Goal: Book appointment/travel/reservation

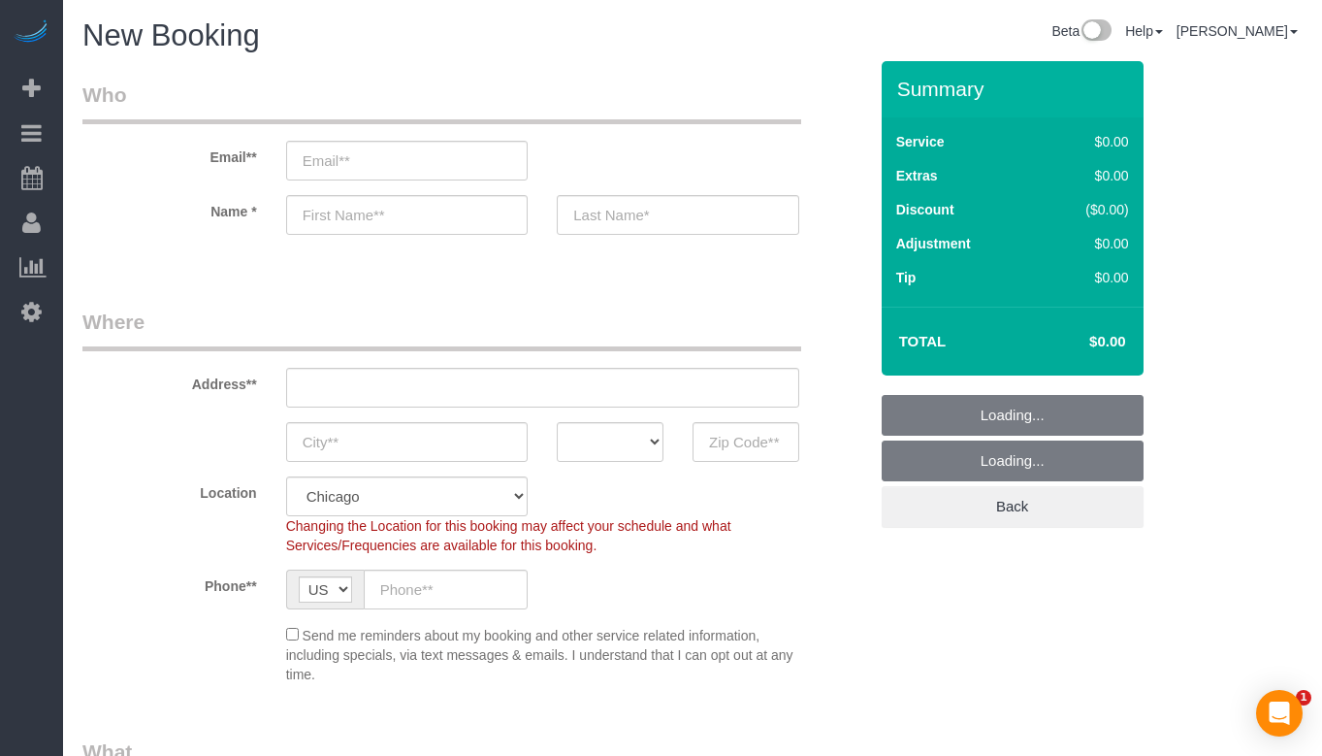
select select "512"
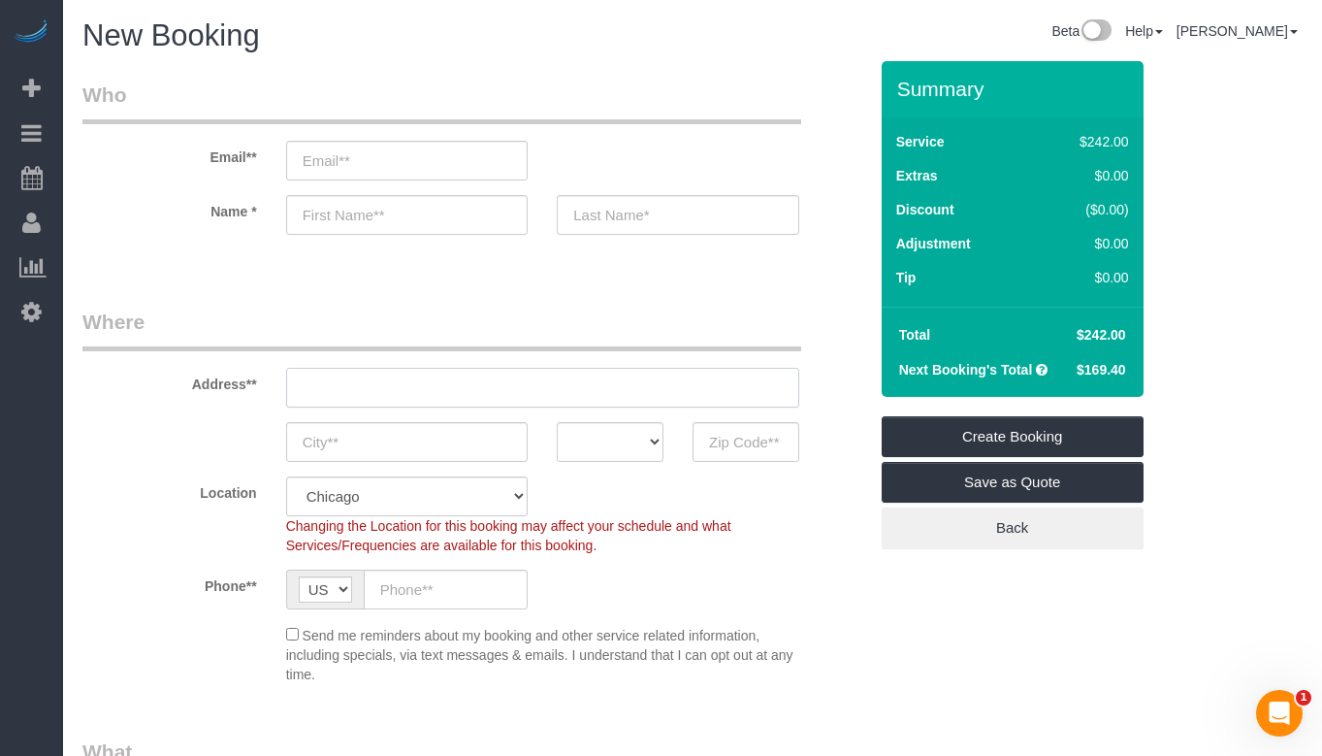
click at [406, 371] on input "text" at bounding box center [542, 388] width 513 height 40
paste input "[STREET_ADDRESS],"
type input "[STREET_ADDRESS]"
click at [425, 429] on input "text" at bounding box center [407, 442] width 243 height 40
click at [438, 433] on input "text" at bounding box center [407, 442] width 243 height 40
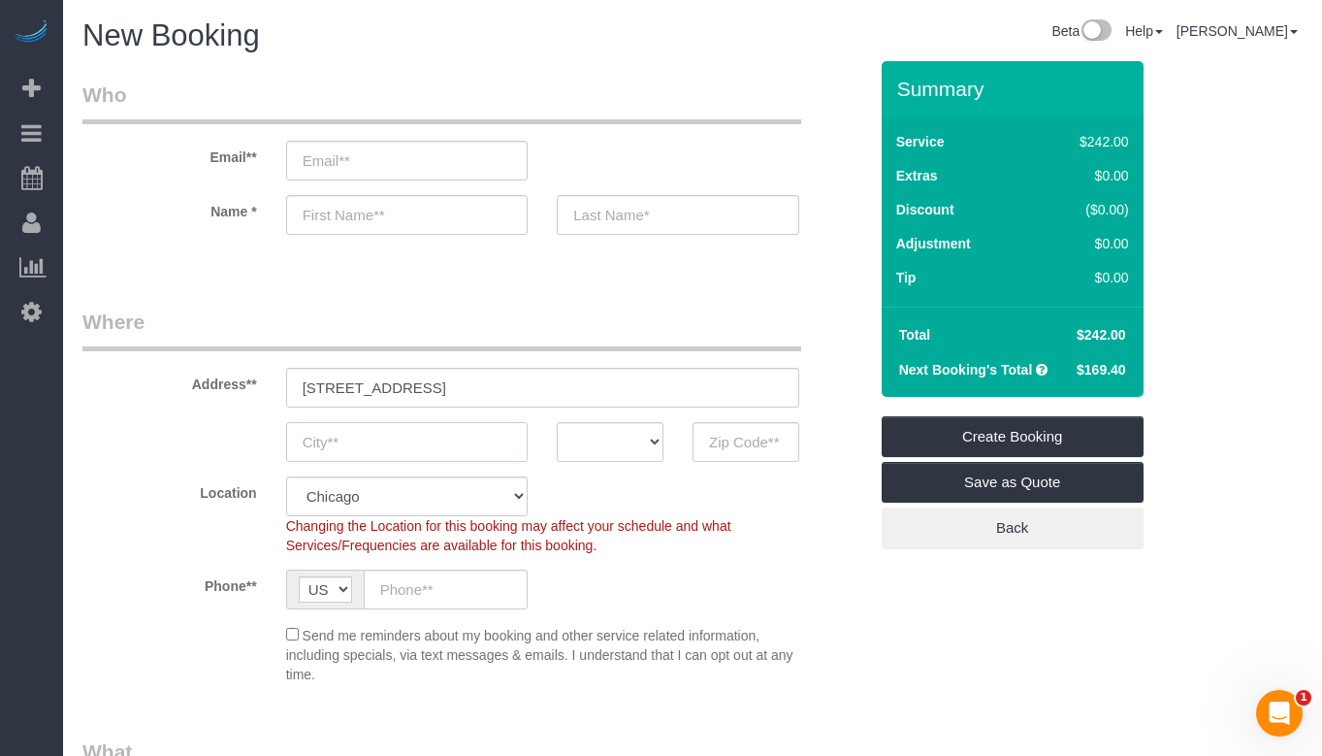
paste input "[GEOGRAPHIC_DATA]"
type input "[GEOGRAPHIC_DATA]"
click at [431, 592] on input "text" at bounding box center [446, 589] width 165 height 40
paste input "[PHONE_NUMBER]"
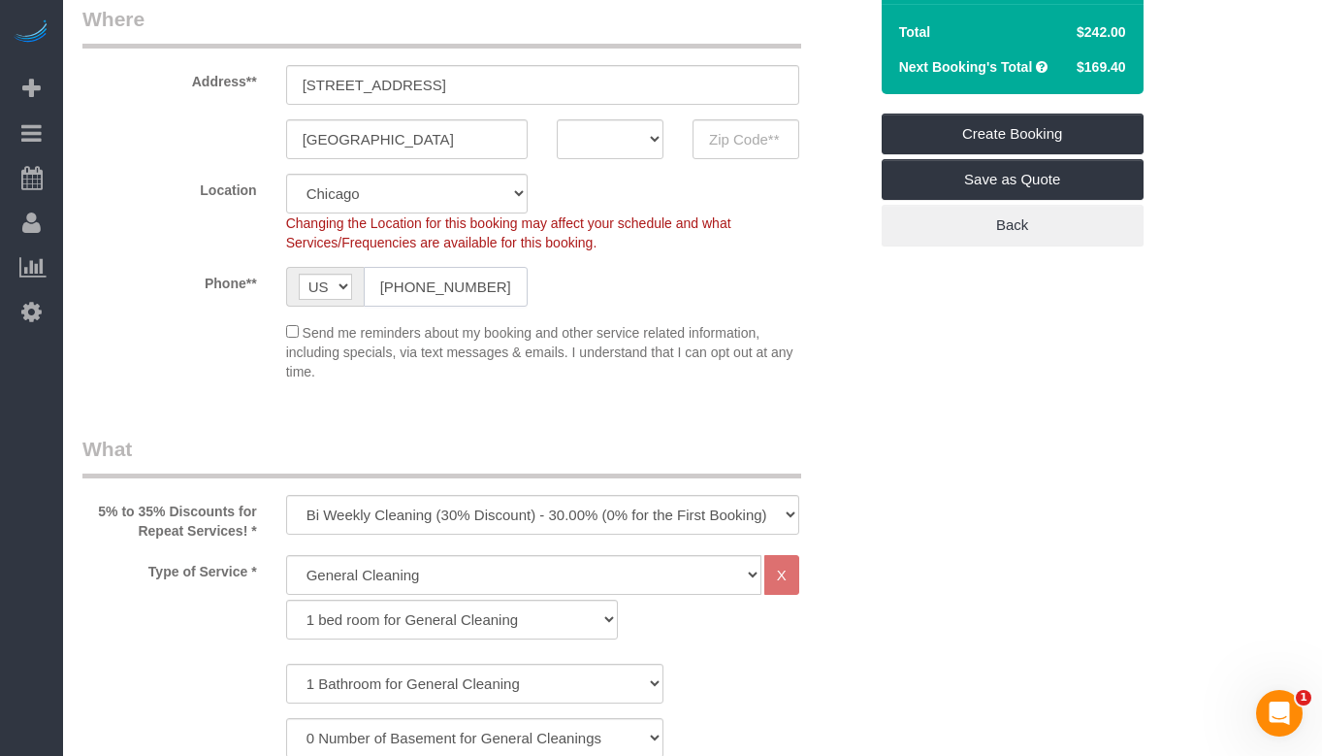
scroll to position [388, 0]
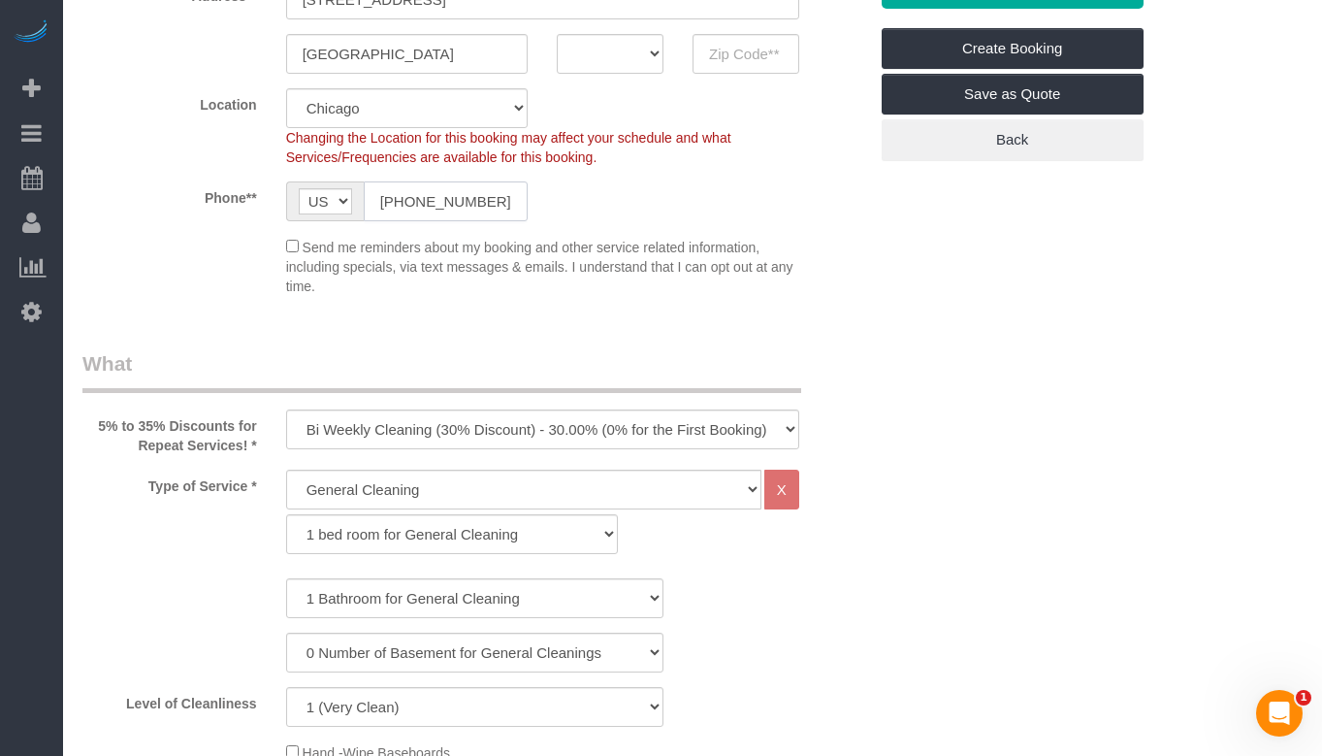
type input "[PHONE_NUMBER]"
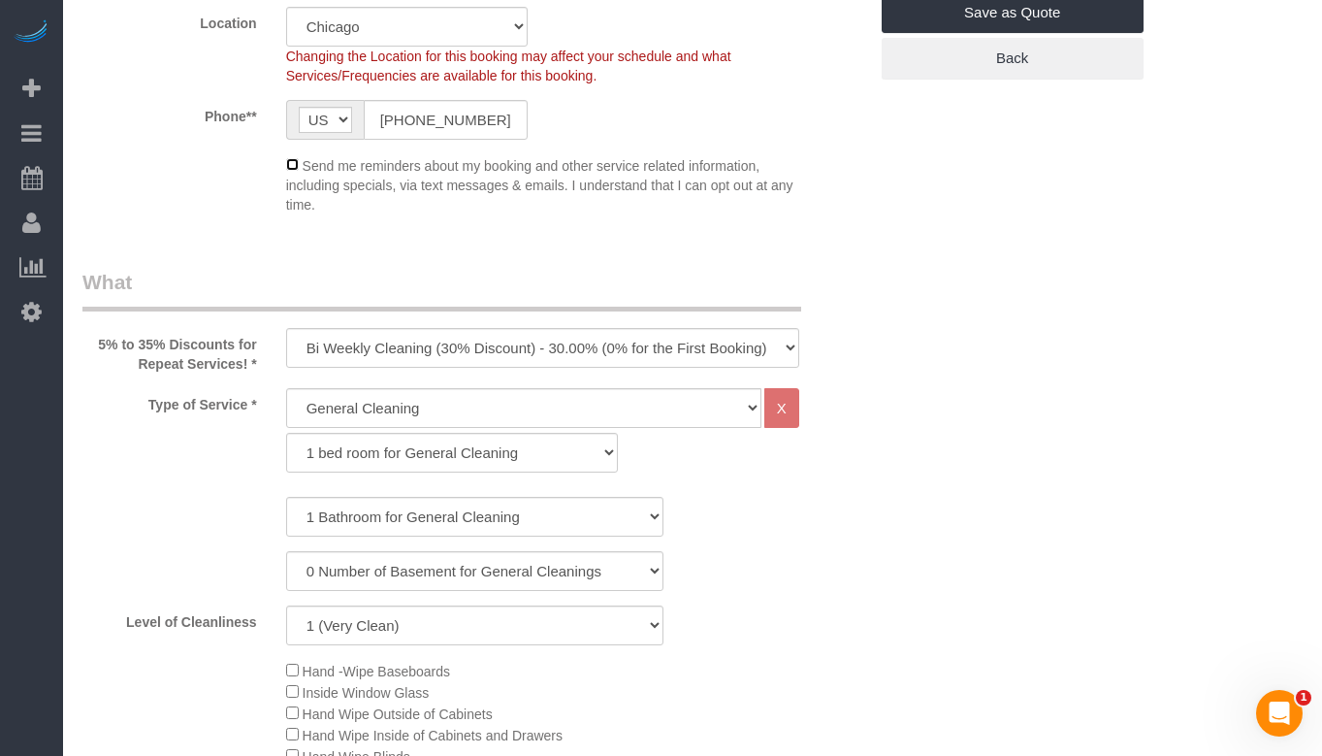
scroll to position [194, 0]
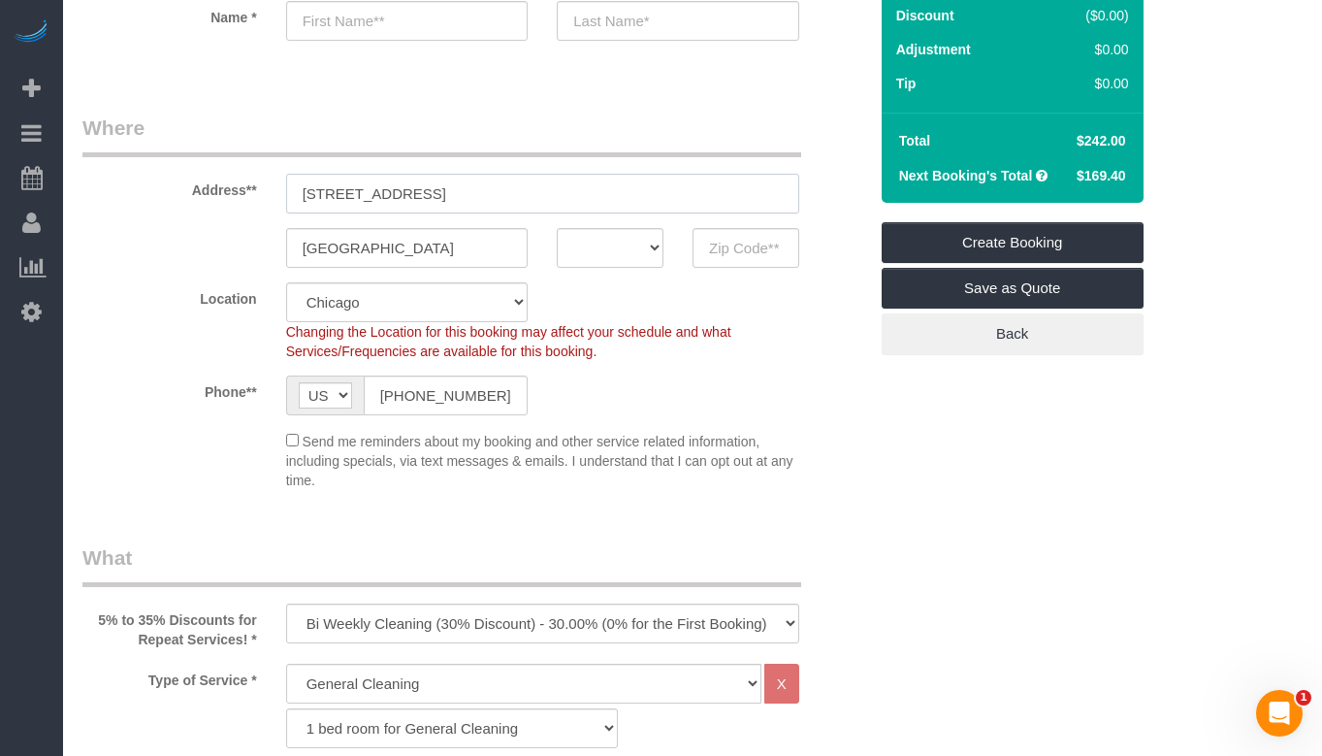
click at [473, 187] on input "[STREET_ADDRESS]" at bounding box center [542, 194] width 513 height 40
click at [432, 240] on input "[GEOGRAPHIC_DATA]" at bounding box center [407, 248] width 243 height 40
click at [431, 240] on input "[GEOGRAPHIC_DATA]" at bounding box center [407, 248] width 243 height 40
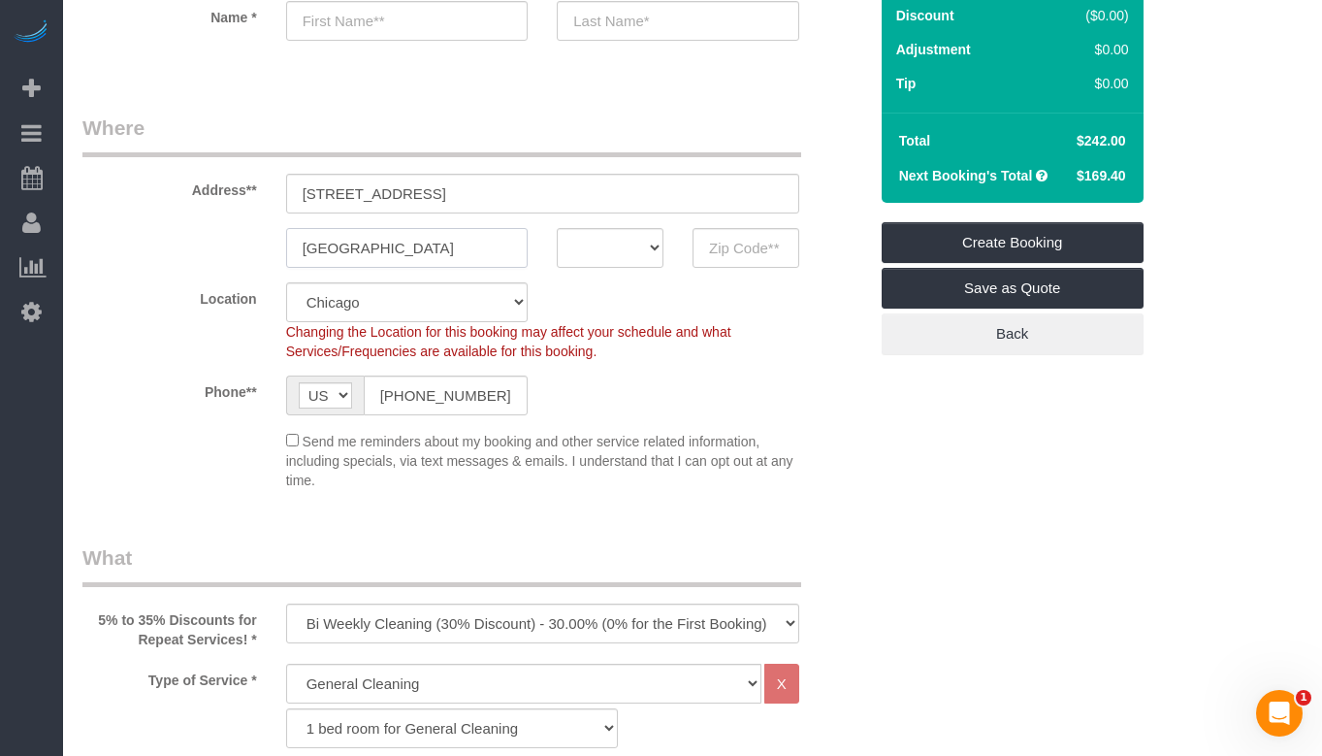
click at [431, 240] on input "[GEOGRAPHIC_DATA]" at bounding box center [407, 248] width 243 height 40
click at [405, 404] on input "[PHONE_NUMBER]" at bounding box center [446, 395] width 165 height 40
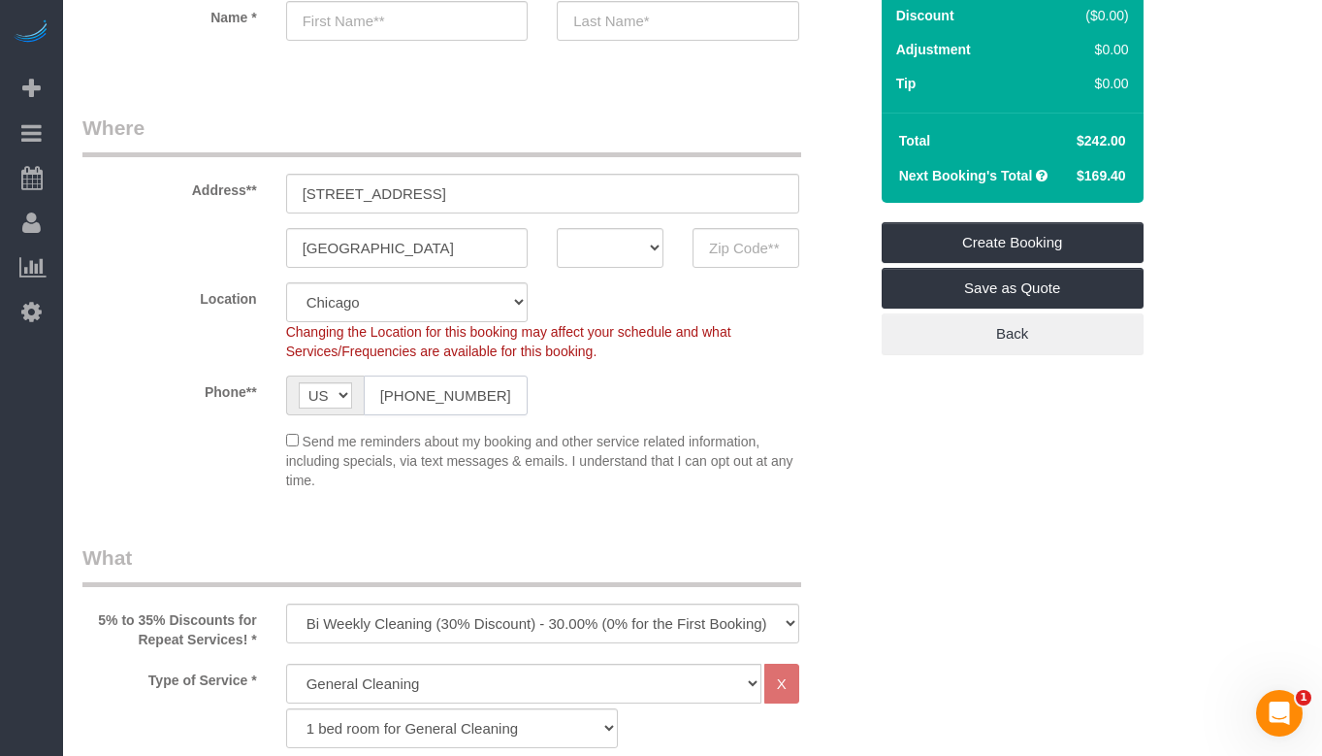
click at [405, 404] on input "[PHONE_NUMBER]" at bounding box center [446, 395] width 165 height 40
